Goal: Task Accomplishment & Management: Manage account settings

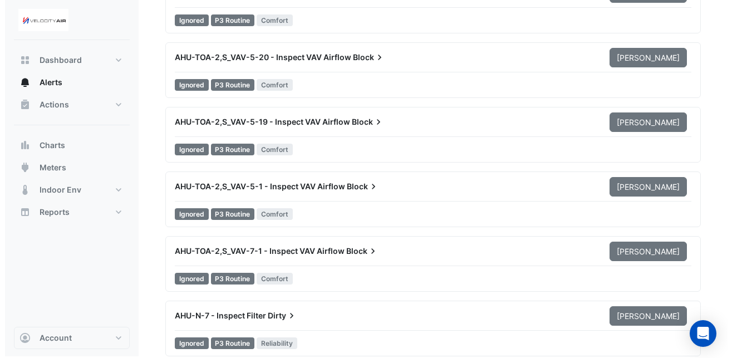
scroll to position [2429, 0]
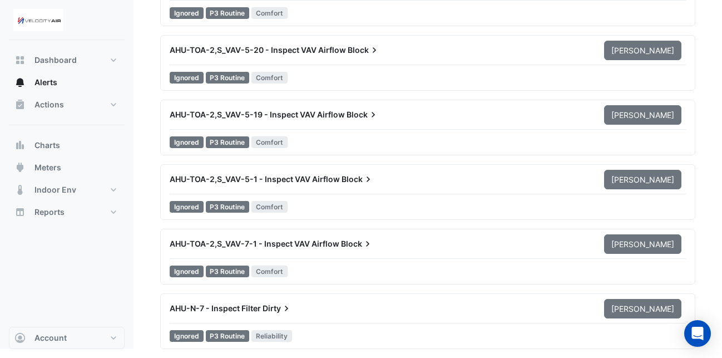
click at [256, 308] on span "AHU-N-7 - Inspect Filter" at bounding box center [215, 307] width 91 height 9
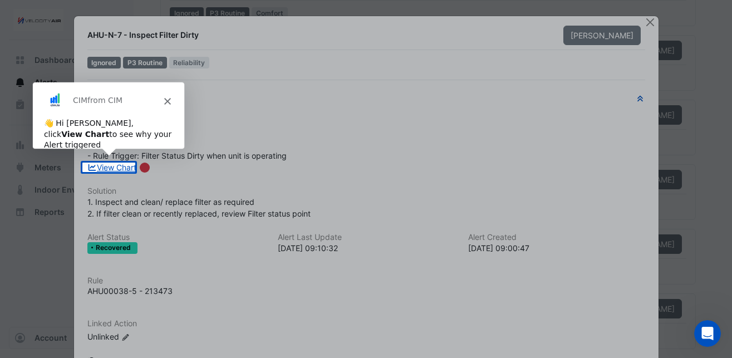
click at [167, 95] on div "CIM from CIM" at bounding box center [107, 100] width 151 height 36
click at [167, 101] on polygon "Close" at bounding box center [167, 100] width 7 height 7
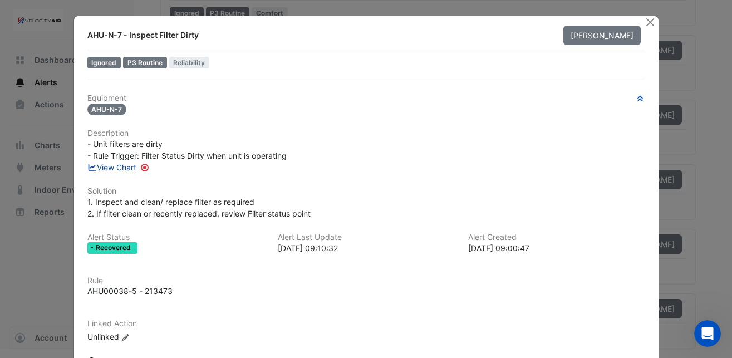
click at [124, 168] on link "View Chart" at bounding box center [112, 166] width 50 height 9
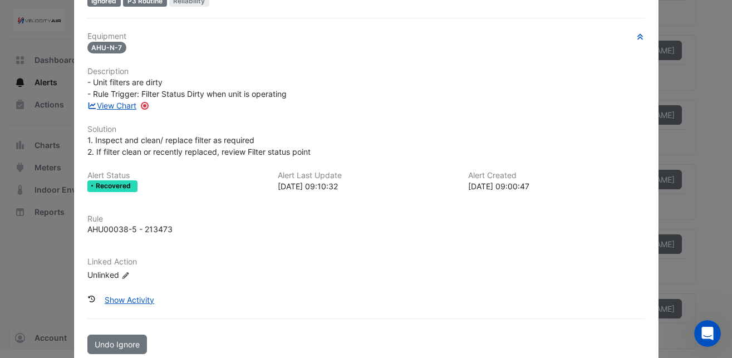
scroll to position [82, 0]
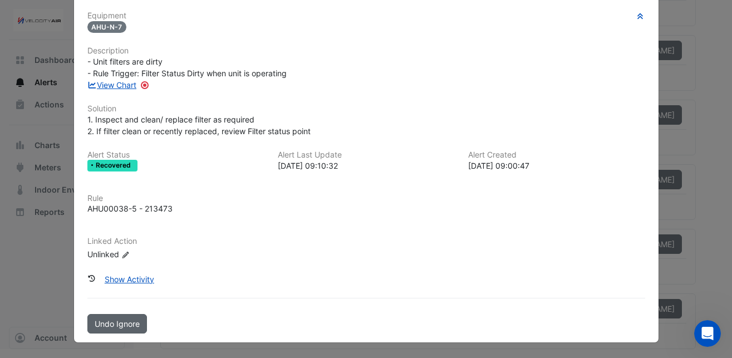
click at [124, 330] on button "Undo Ignore" at bounding box center [117, 323] width 60 height 19
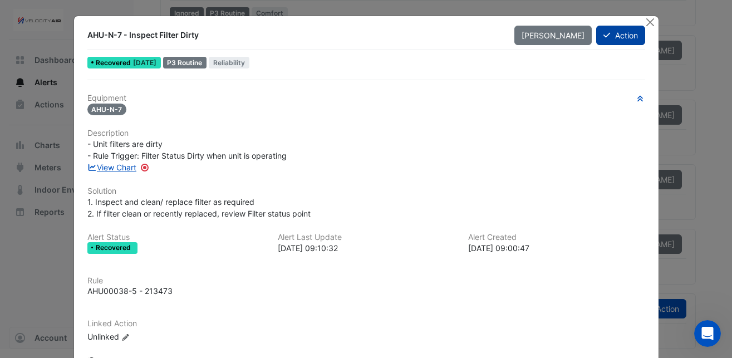
click at [619, 36] on button "Action" at bounding box center [620, 35] width 48 height 19
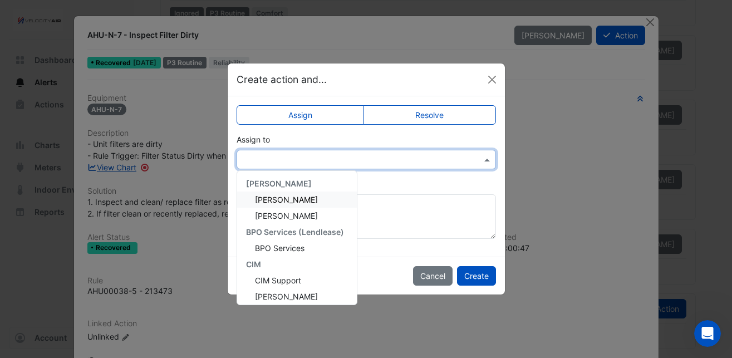
click at [354, 163] on input "text" at bounding box center [355, 160] width 225 height 12
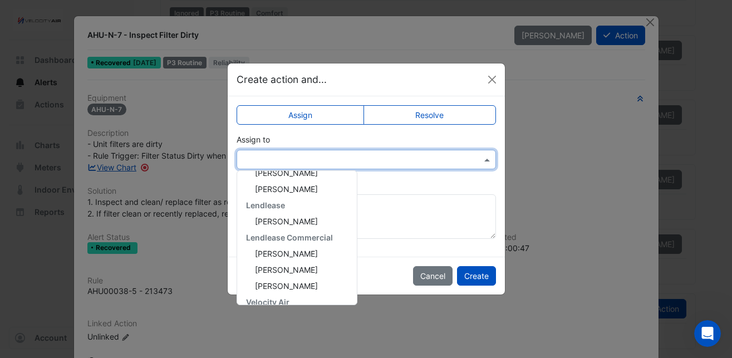
scroll to position [327, 0]
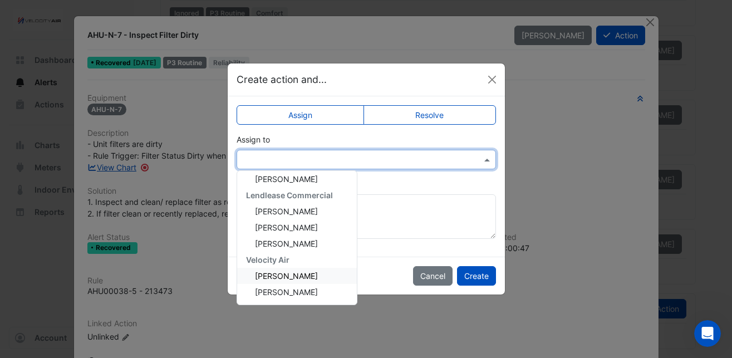
click at [304, 280] on div "[PERSON_NAME]" at bounding box center [297, 276] width 120 height 16
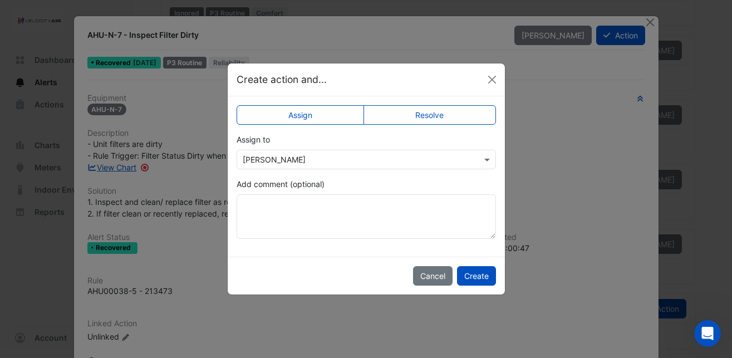
click at [403, 112] on label "Resolve" at bounding box center [429, 114] width 132 height 19
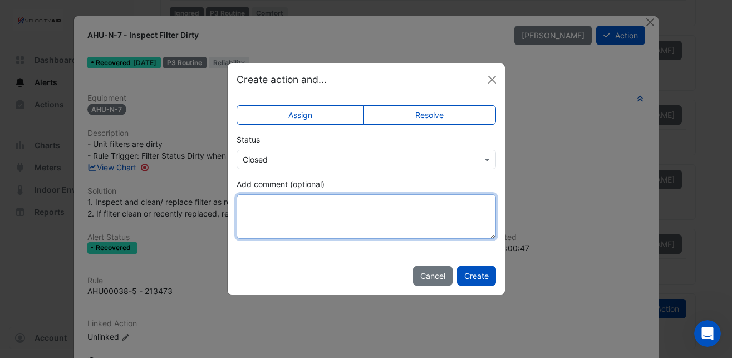
click at [322, 206] on textarea "Add comment (optional)" at bounding box center [365, 216] width 259 height 45
type textarea "**********"
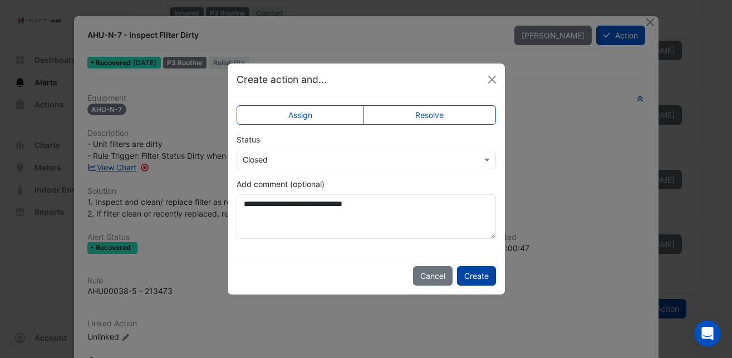
click at [485, 276] on button "Create" at bounding box center [476, 275] width 39 height 19
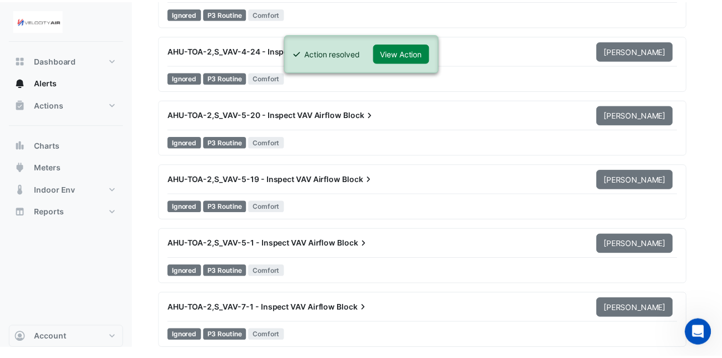
scroll to position [2365, 0]
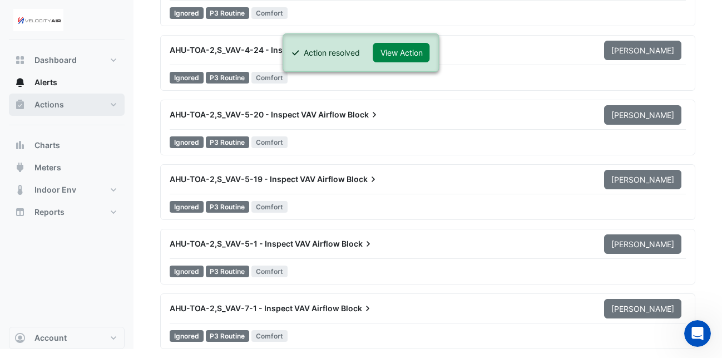
click at [72, 106] on button "Actions" at bounding box center [67, 104] width 116 height 22
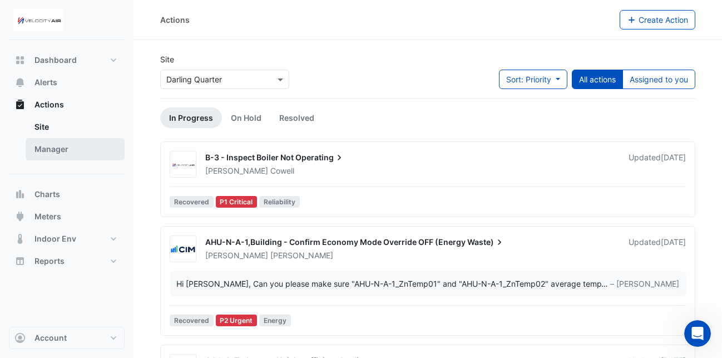
click at [83, 147] on link "Manager" at bounding box center [75, 149] width 99 height 22
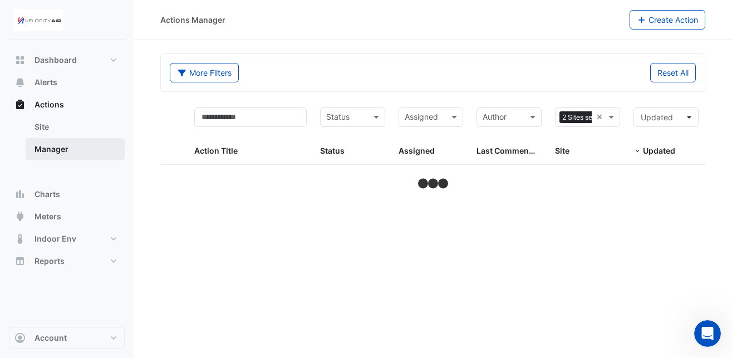
select select "**"
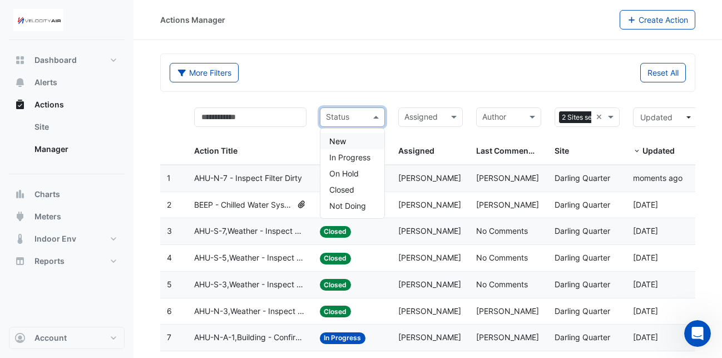
click at [379, 120] on span at bounding box center [377, 117] width 14 height 13
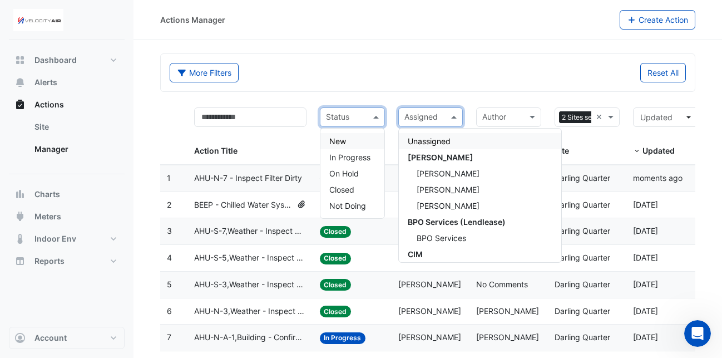
click at [459, 123] on div "Assigned" at bounding box center [430, 116] width 65 height 19
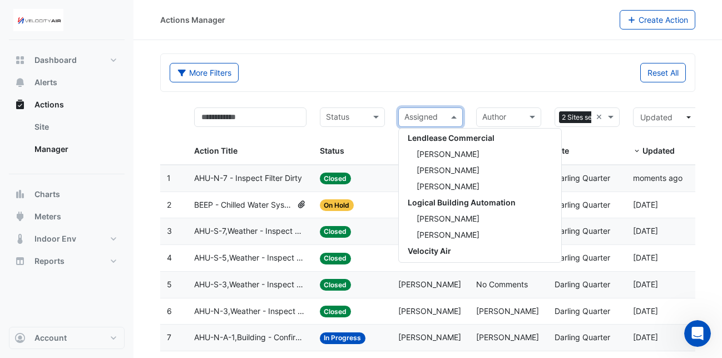
scroll to position [537, 0]
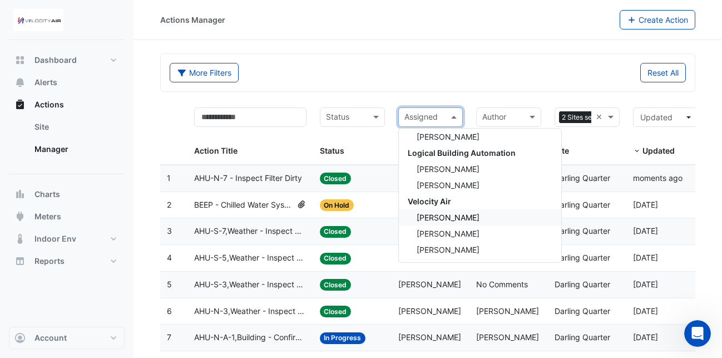
click at [443, 213] on span "[PERSON_NAME]" at bounding box center [448, 217] width 63 height 9
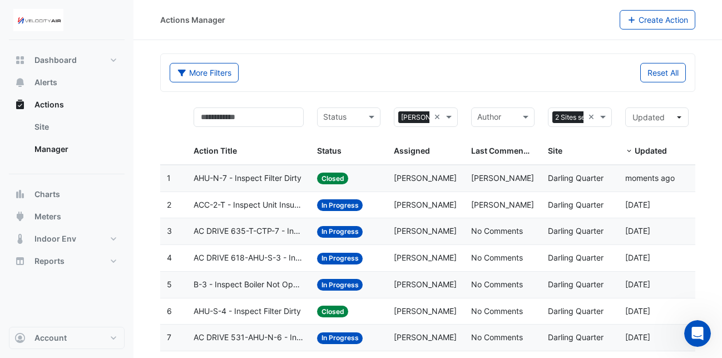
click at [272, 205] on span "ACC-2-T - Inspect Unit Insufficient Cooling" at bounding box center [249, 205] width 110 height 13
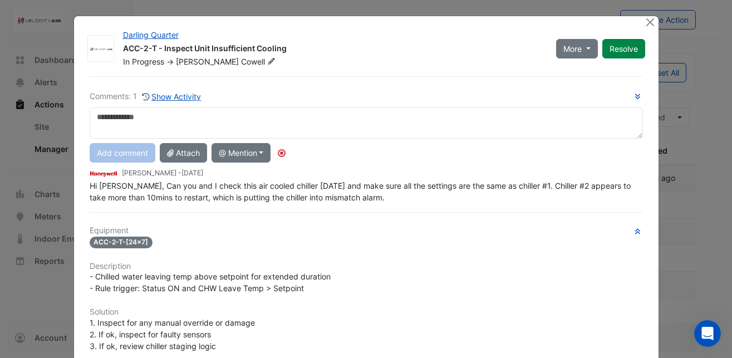
click at [644, 19] on div at bounding box center [651, 22] width 14 height 13
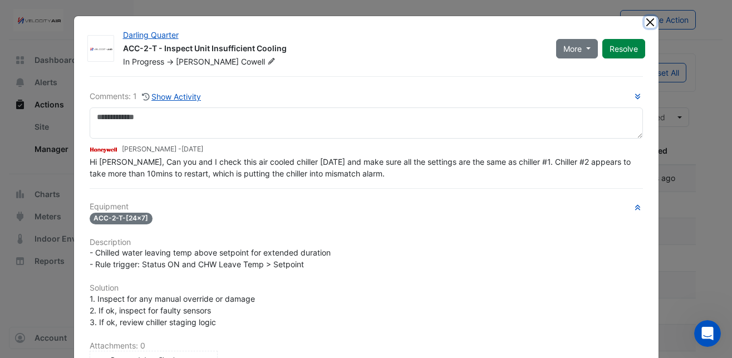
click at [644, 26] on button "Close" at bounding box center [650, 22] width 12 height 12
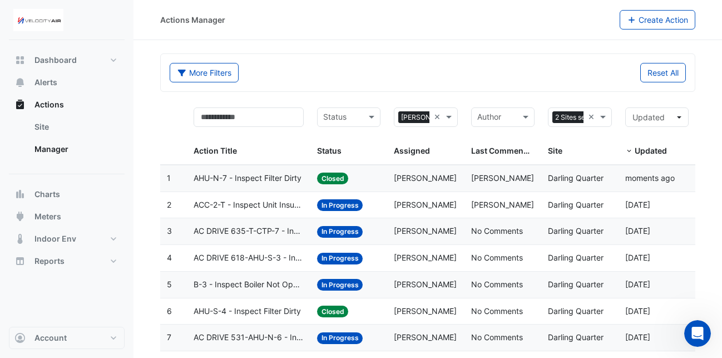
click at [264, 243] on datatable-body-cell "Action Title: AC DRIVE 635-T-CTP-7 - Inspect VSD High Temperature" at bounding box center [248, 231] width 123 height 26
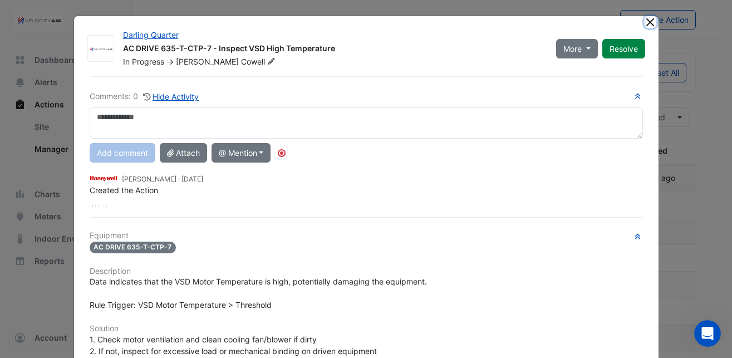
click at [650, 22] on button "Close" at bounding box center [650, 22] width 12 height 12
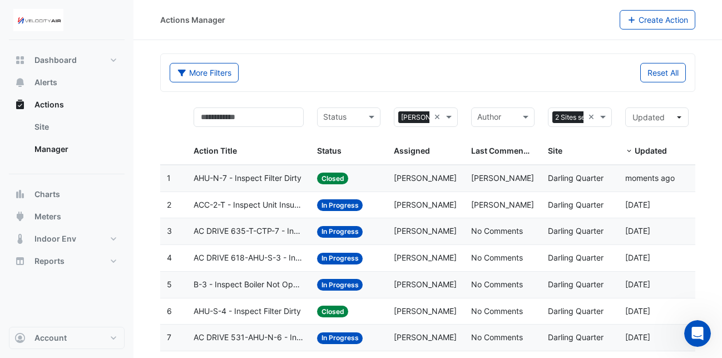
click at [275, 261] on span "AC DRIVE 618-AHU-S-3 - Inspect VSD High Temperature" at bounding box center [249, 257] width 110 height 13
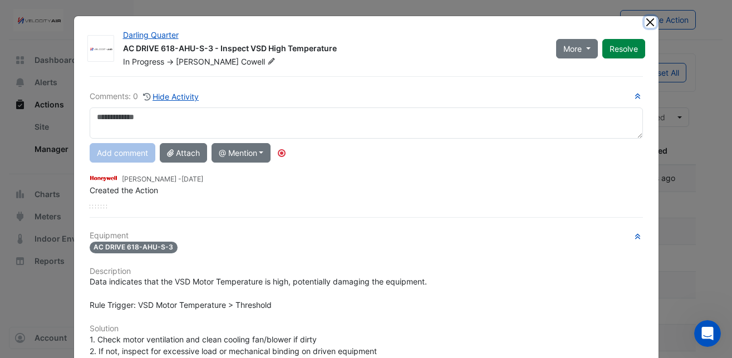
click at [644, 25] on button "Close" at bounding box center [650, 22] width 12 height 12
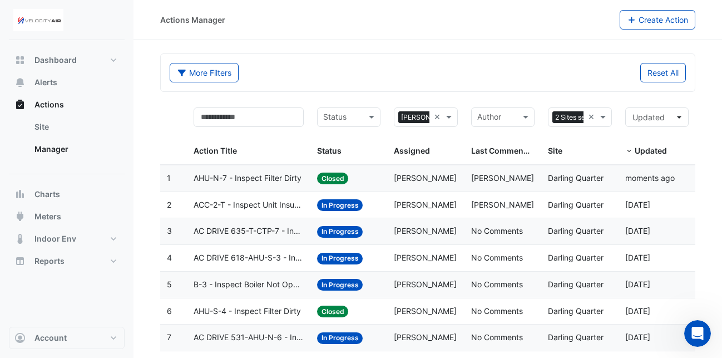
click at [286, 292] on datatable-body-cell "Action Title: B-3 - Inspect Boiler Not Operating" at bounding box center [248, 284] width 123 height 26
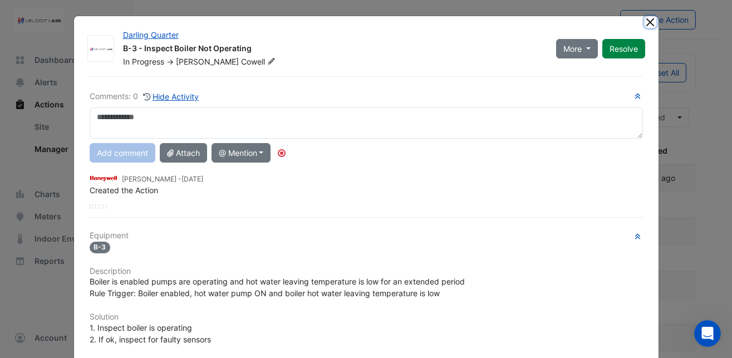
click at [644, 28] on button "Close" at bounding box center [650, 22] width 12 height 12
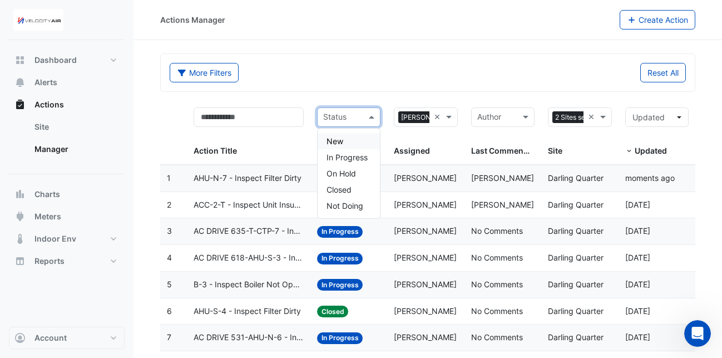
click at [374, 119] on span at bounding box center [373, 117] width 14 height 13
click at [354, 155] on span "In Progress" at bounding box center [347, 156] width 41 height 9
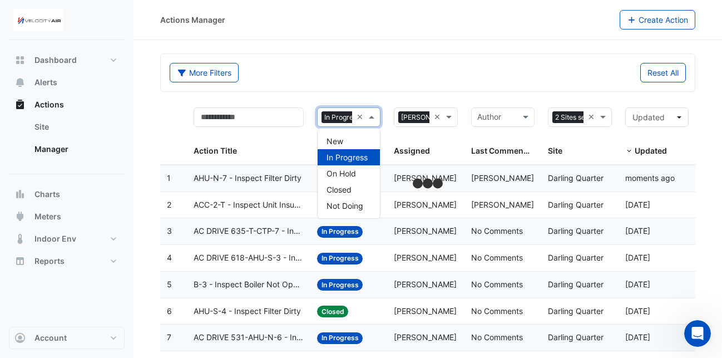
click at [372, 116] on span at bounding box center [373, 117] width 14 height 13
click at [350, 173] on span "On Hold" at bounding box center [341, 173] width 29 height 9
